Goal: Book appointment/travel/reservation

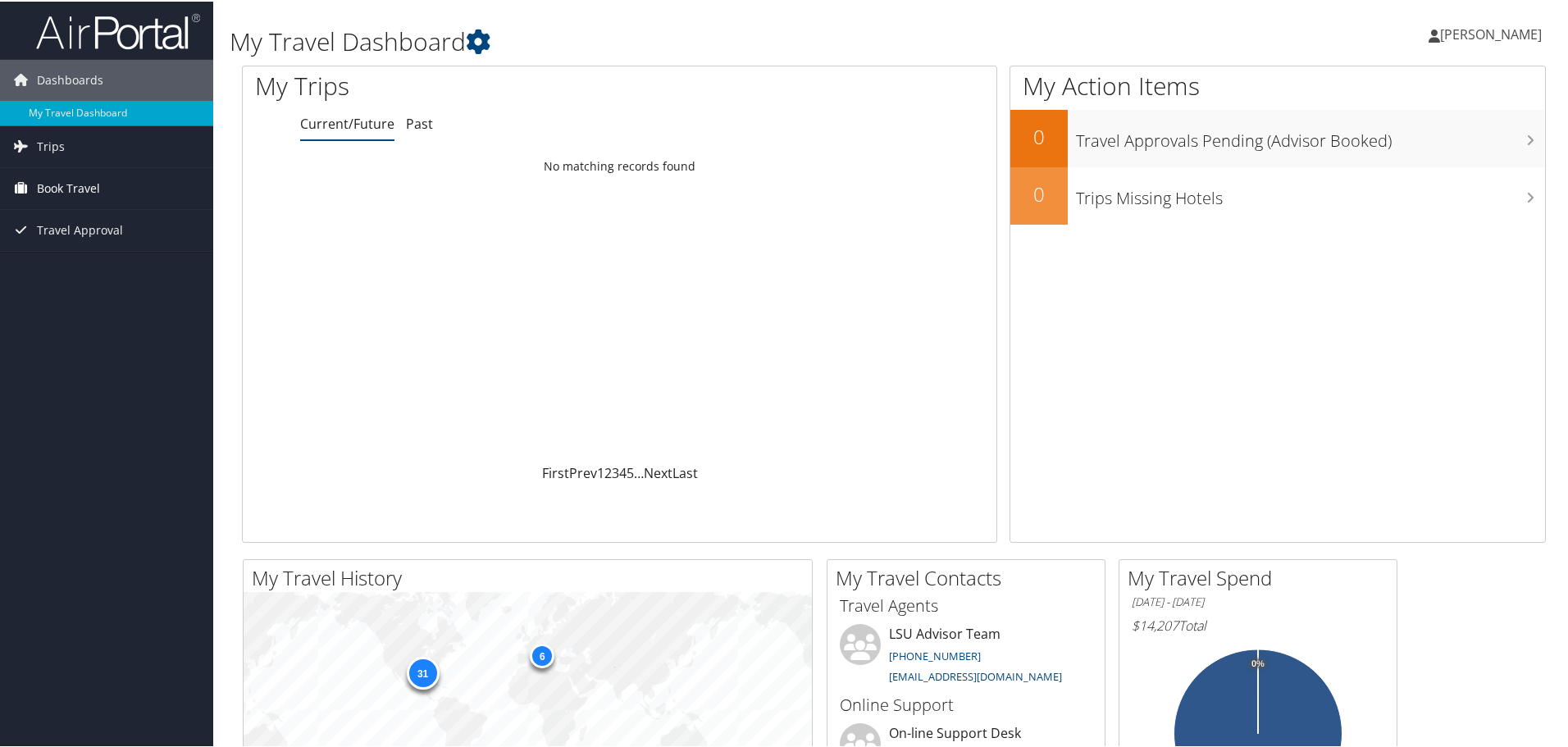
click at [74, 192] on span "Book Travel" at bounding box center [69, 187] width 64 height 41
click at [73, 244] on link "Book/Manage Online Trips" at bounding box center [106, 244] width 213 height 24
